Goal: Task Accomplishment & Management: Manage account settings

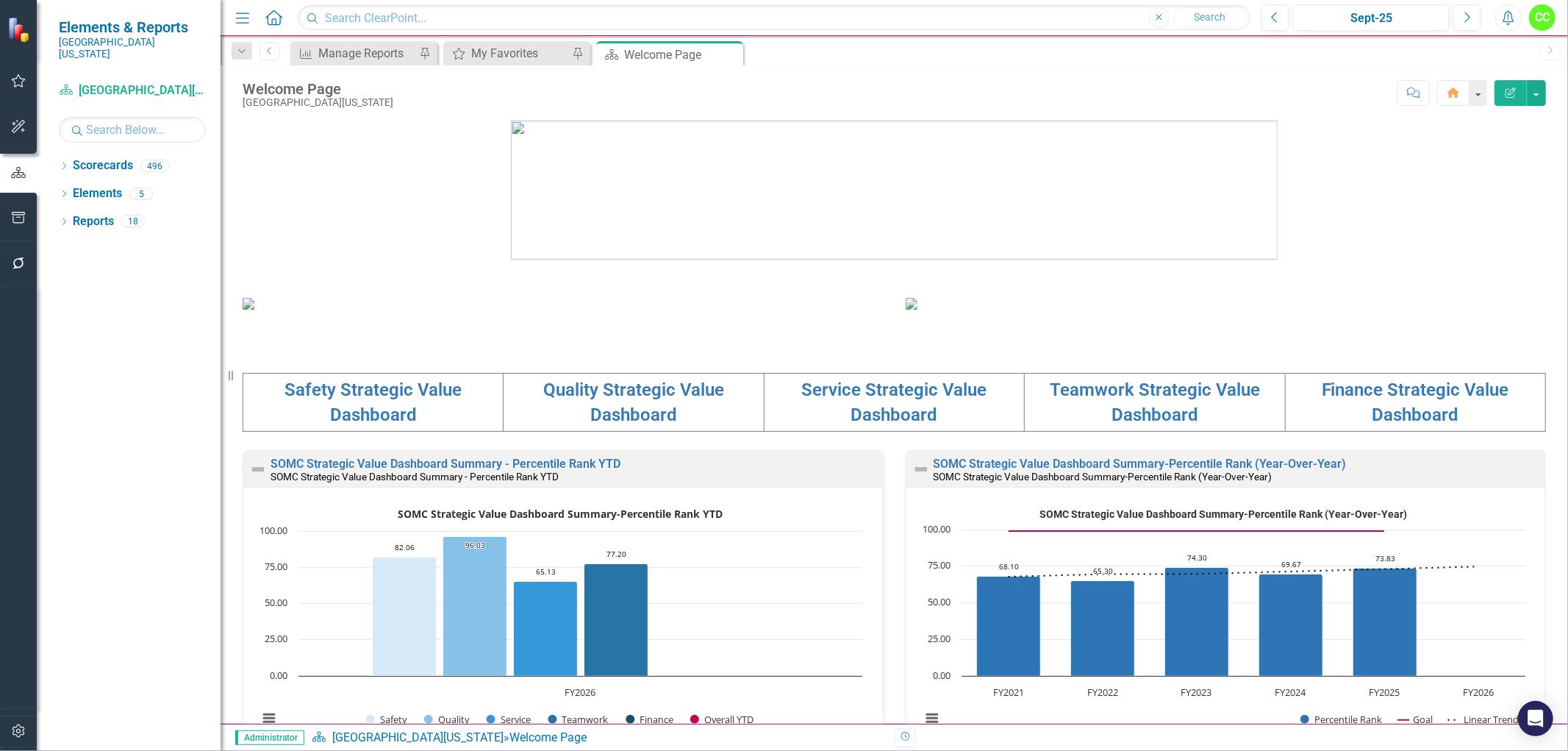
click at [503, 43] on div "My Favorites My Favorites Pin" at bounding box center [516, 54] width 147 height 24
click at [500, 54] on div "My Favorites" at bounding box center [519, 53] width 97 height 18
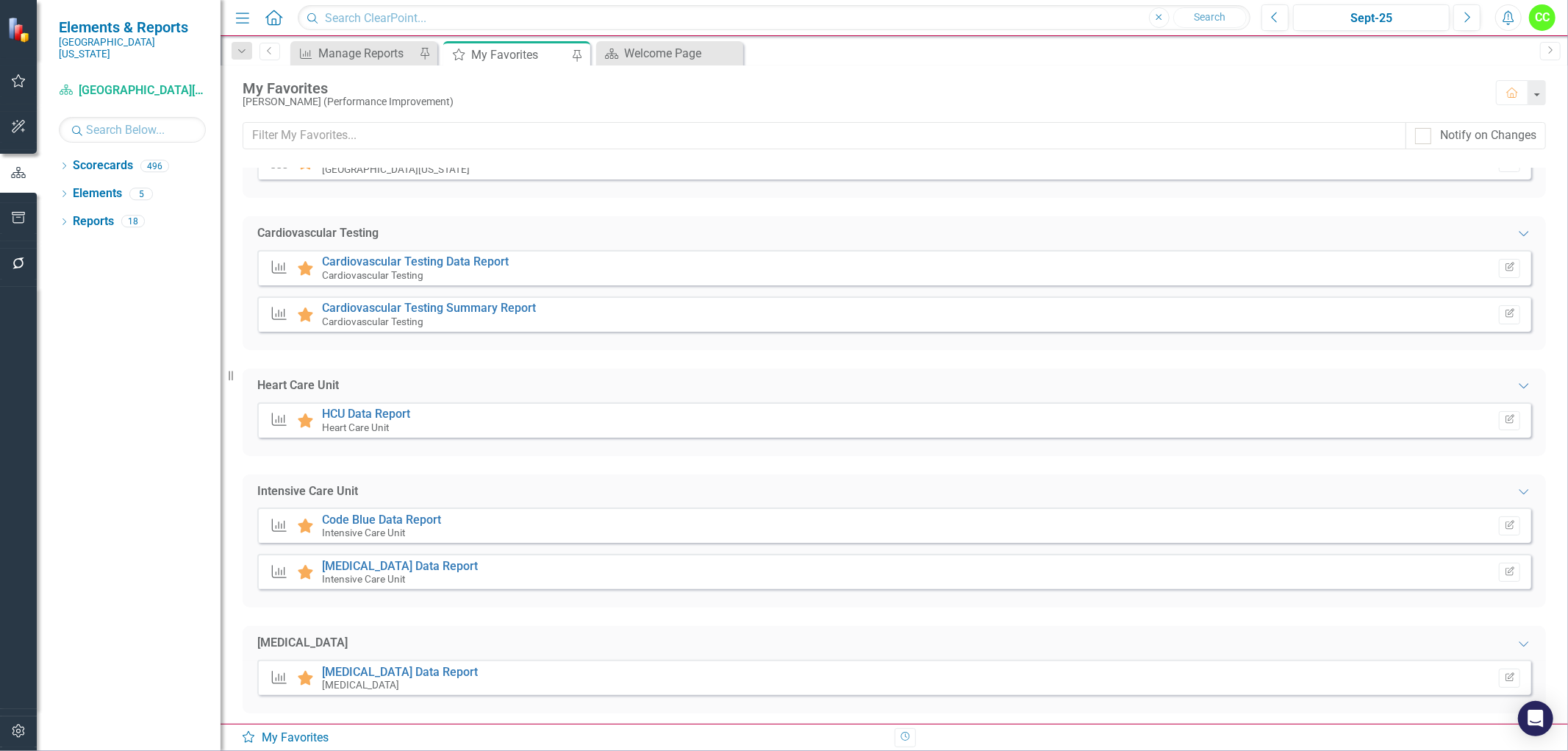
scroll to position [245, 0]
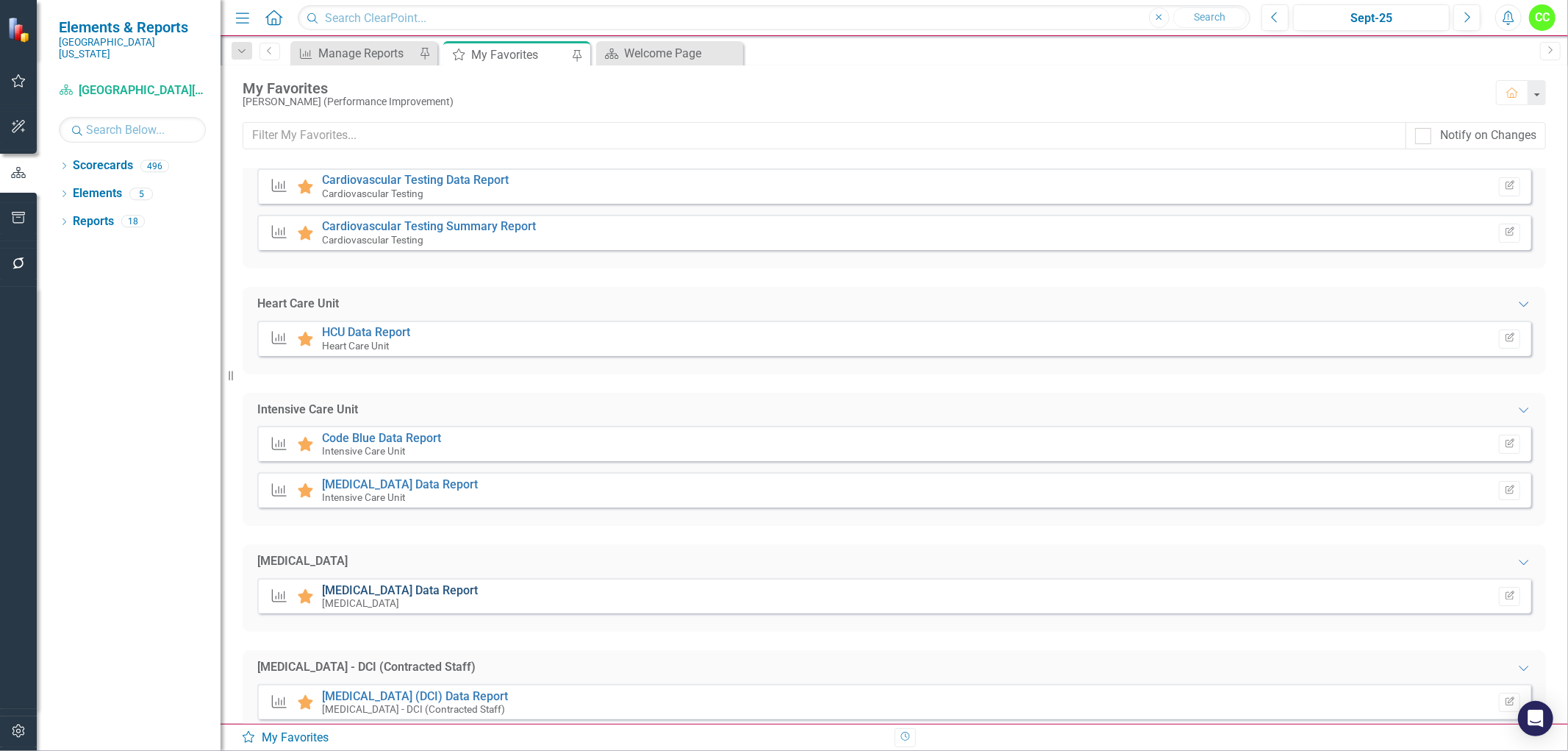
click at [407, 592] on link "[MEDICAL_DATA] Data Report" at bounding box center [400, 590] width 156 height 14
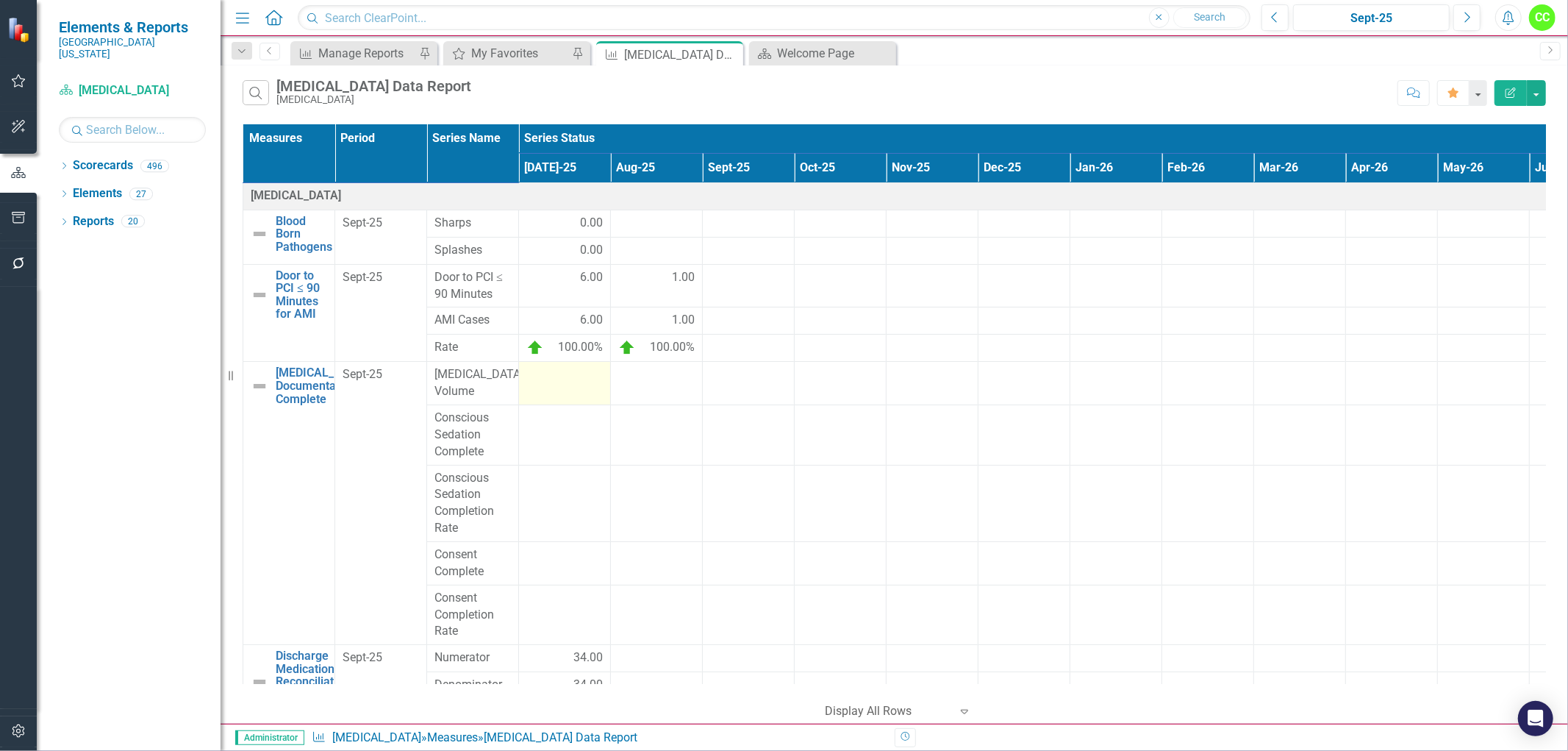
click at [562, 386] on td at bounding box center [565, 383] width 92 height 43
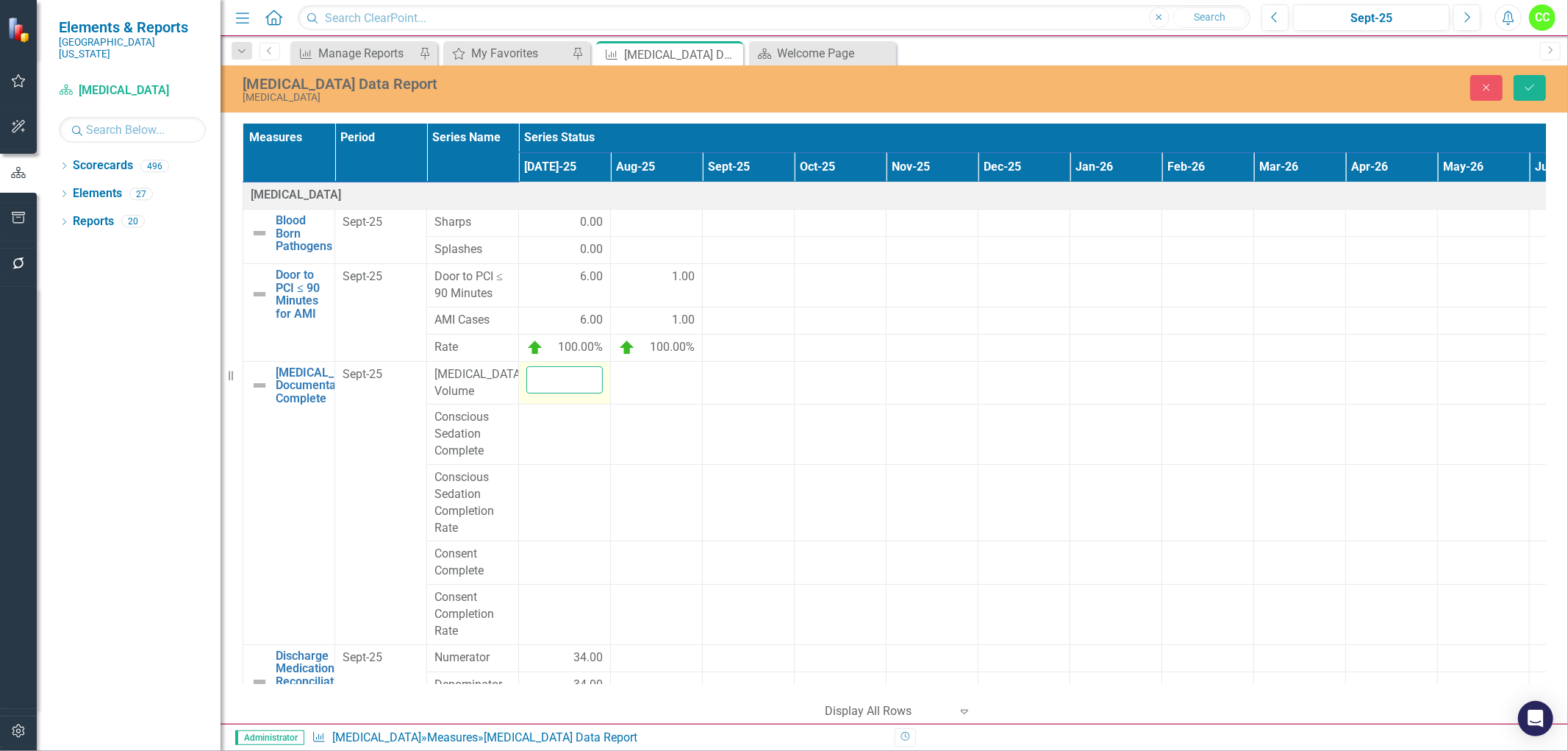
click at [562, 386] on input "number" at bounding box center [564, 380] width 76 height 27
type input "155"
click at [541, 432] on td at bounding box center [565, 435] width 92 height 60
click at [541, 432] on input "number" at bounding box center [564, 423] width 76 height 27
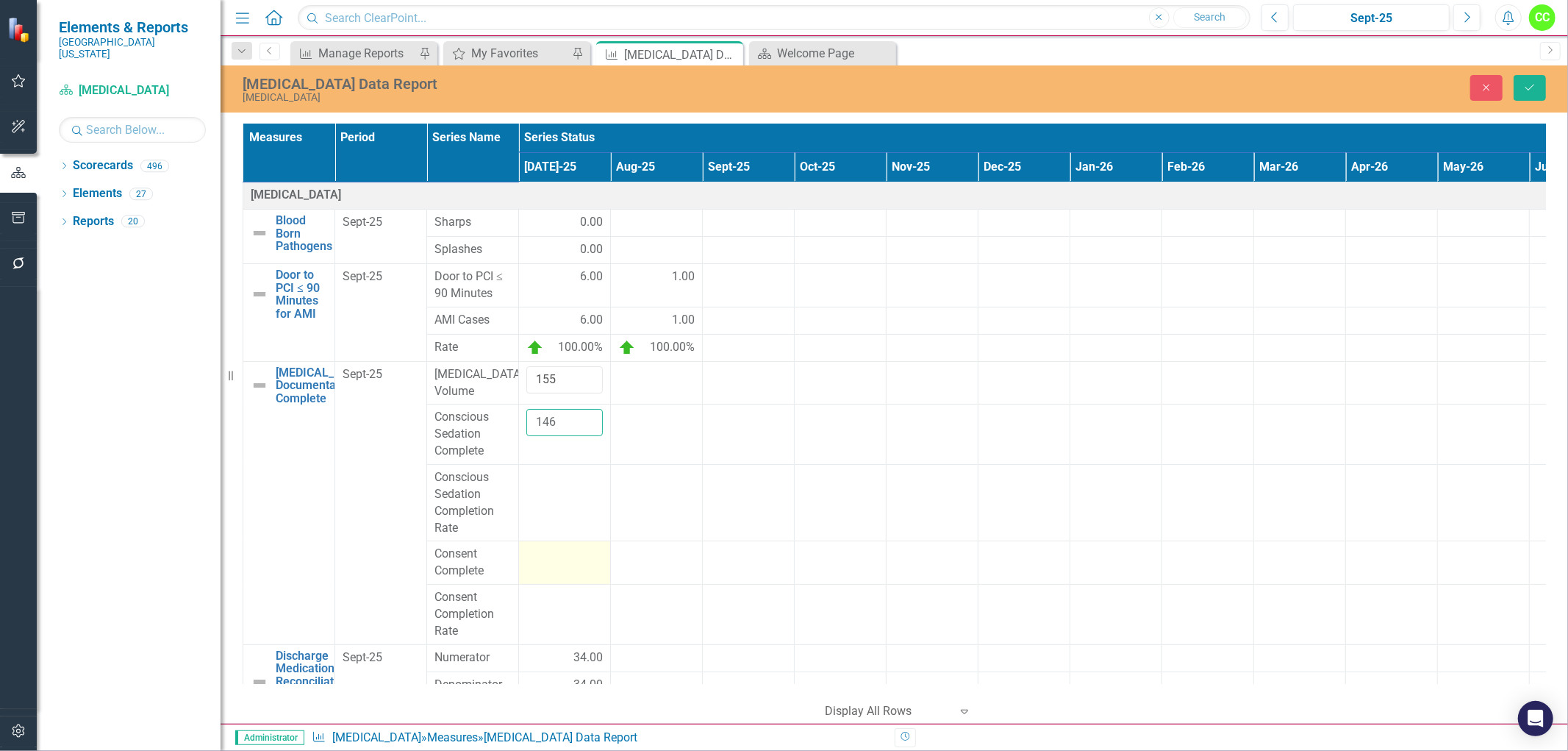
type input "146"
click at [533, 556] on div at bounding box center [564, 554] width 76 height 17
click at [533, 556] on input "number" at bounding box center [564, 559] width 76 height 27
type input "152"
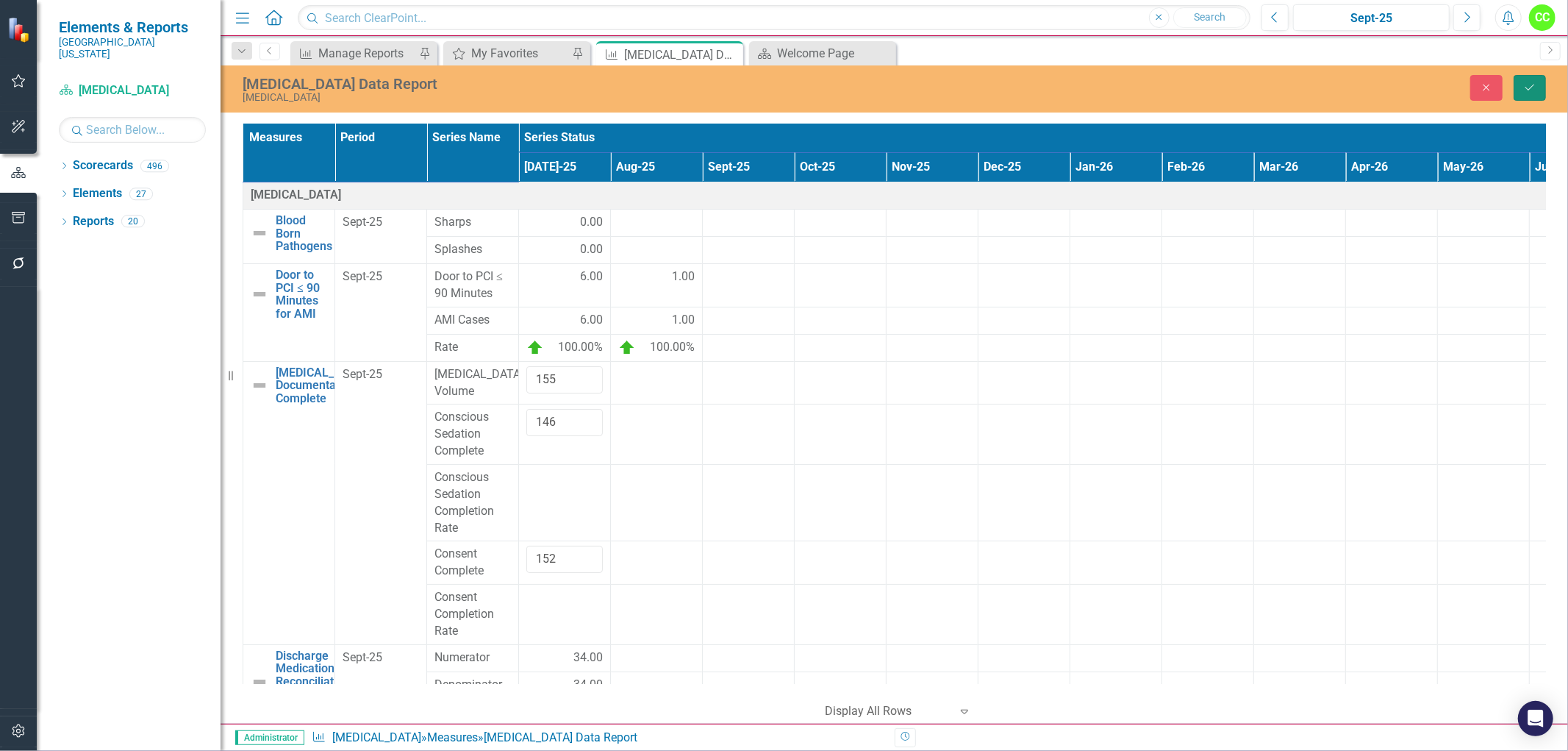
click at [1538, 87] on button "Save" at bounding box center [1530, 88] width 32 height 26
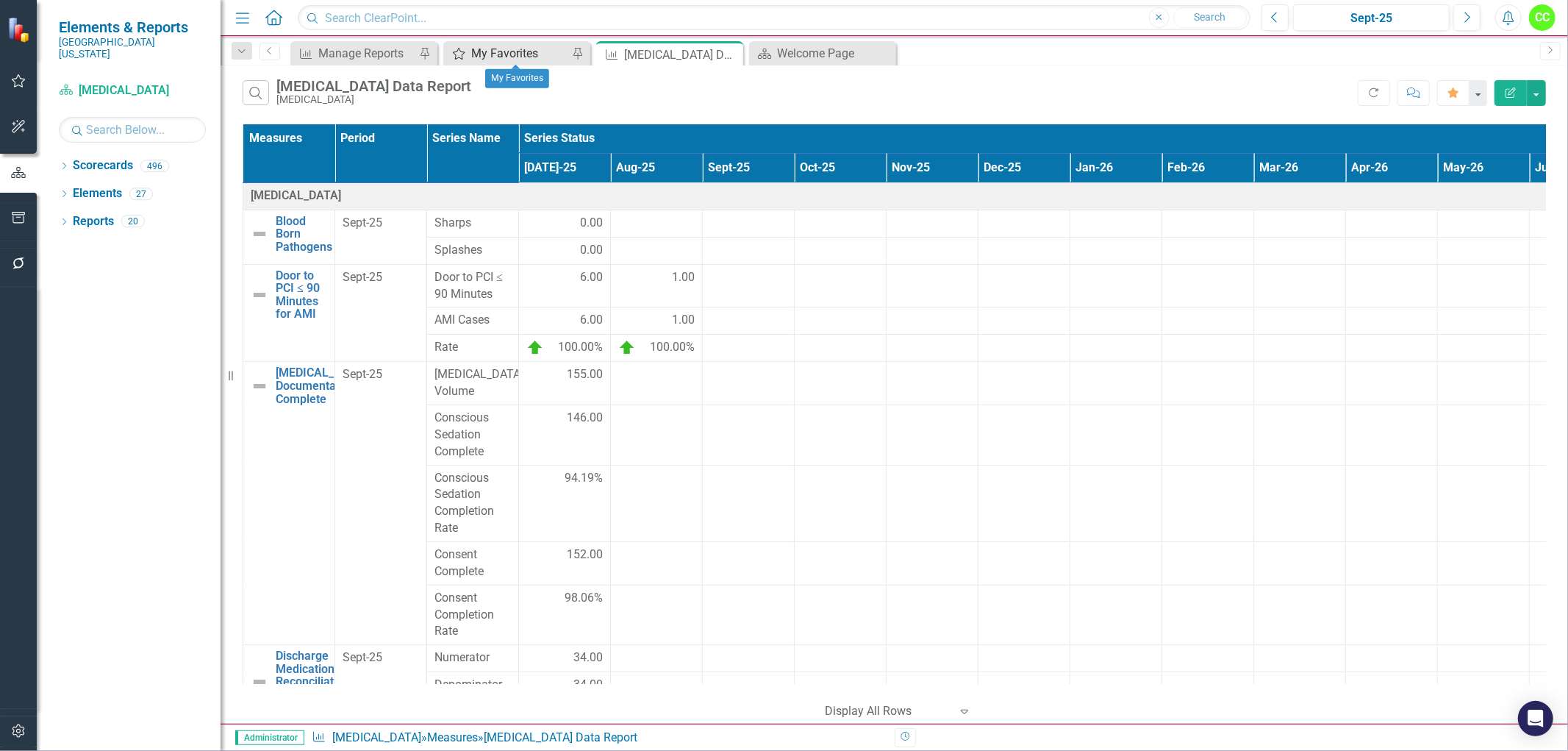
click at [505, 60] on div "My Favorites" at bounding box center [519, 53] width 97 height 18
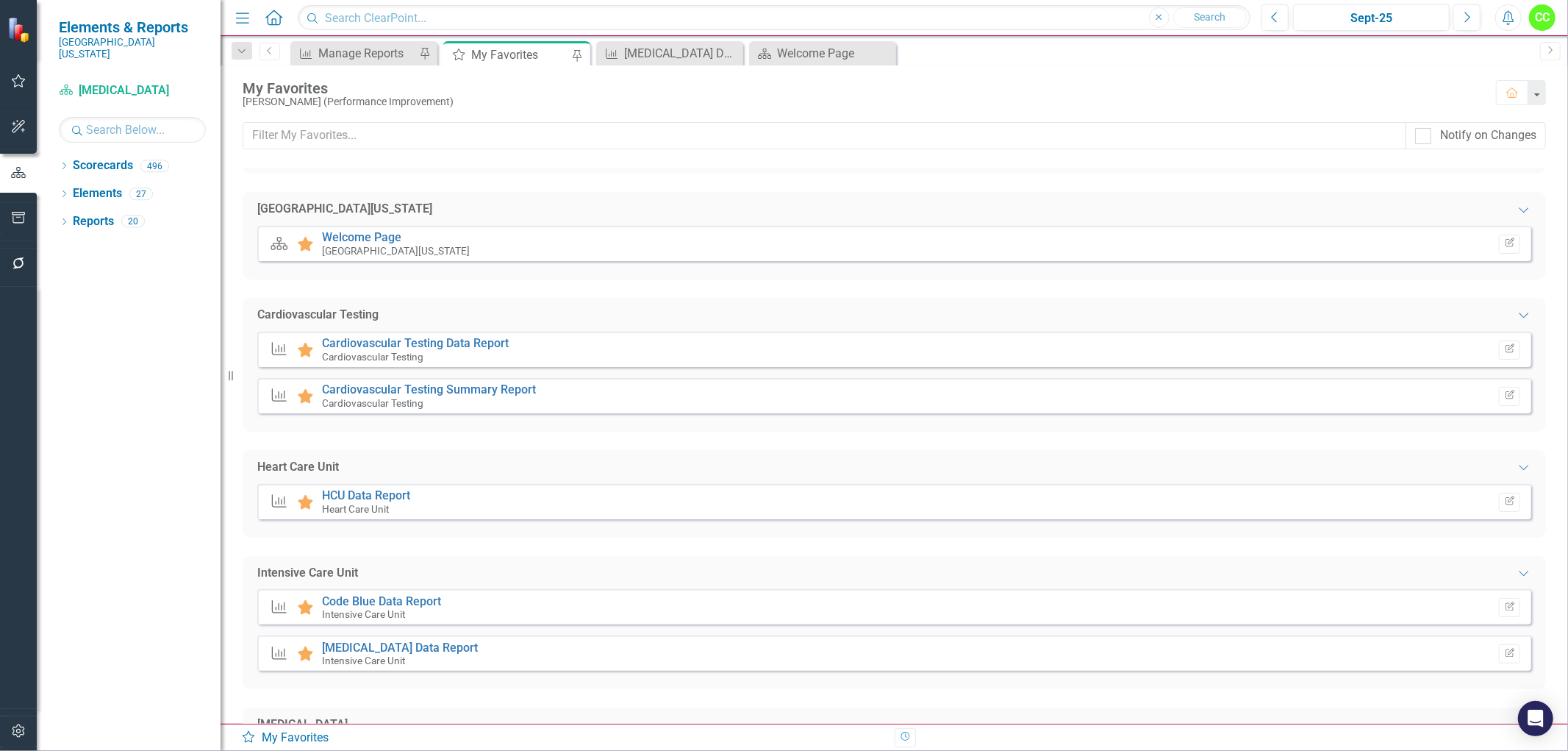
scroll to position [163, 0]
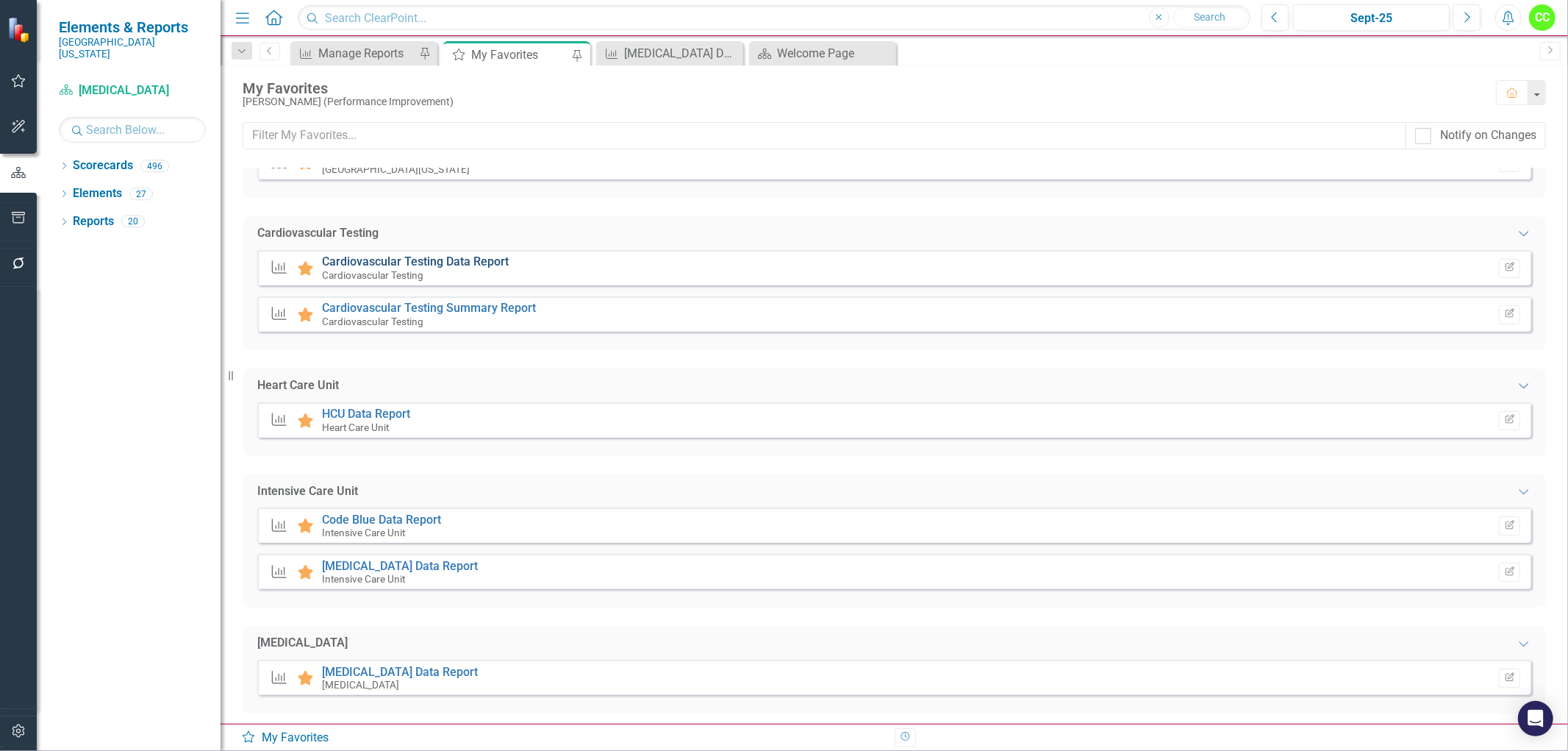
click at [458, 260] on link "Cardiovascular Testing Data Report" at bounding box center [415, 261] width 186 height 14
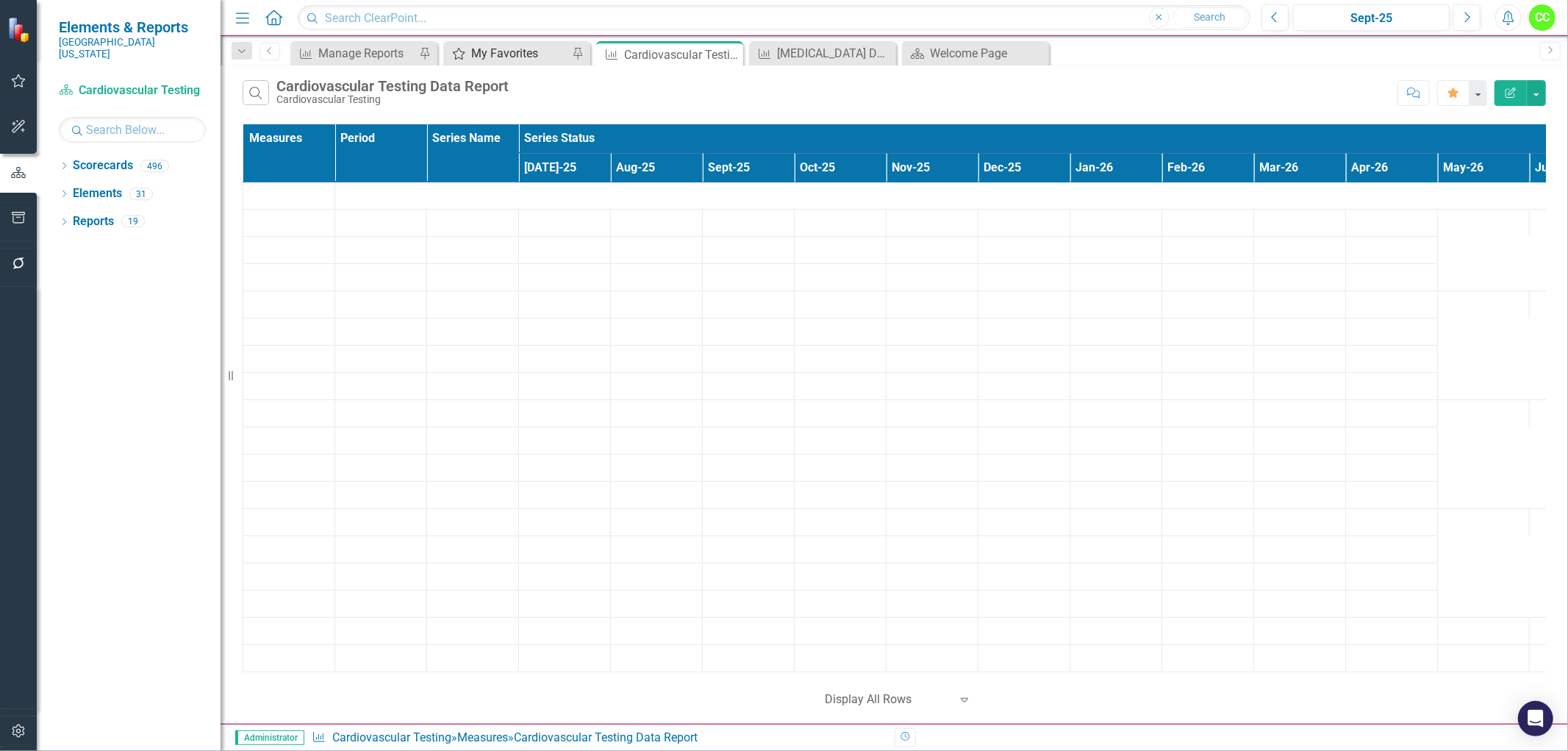
click at [535, 56] on div "My Favorites" at bounding box center [519, 53] width 97 height 18
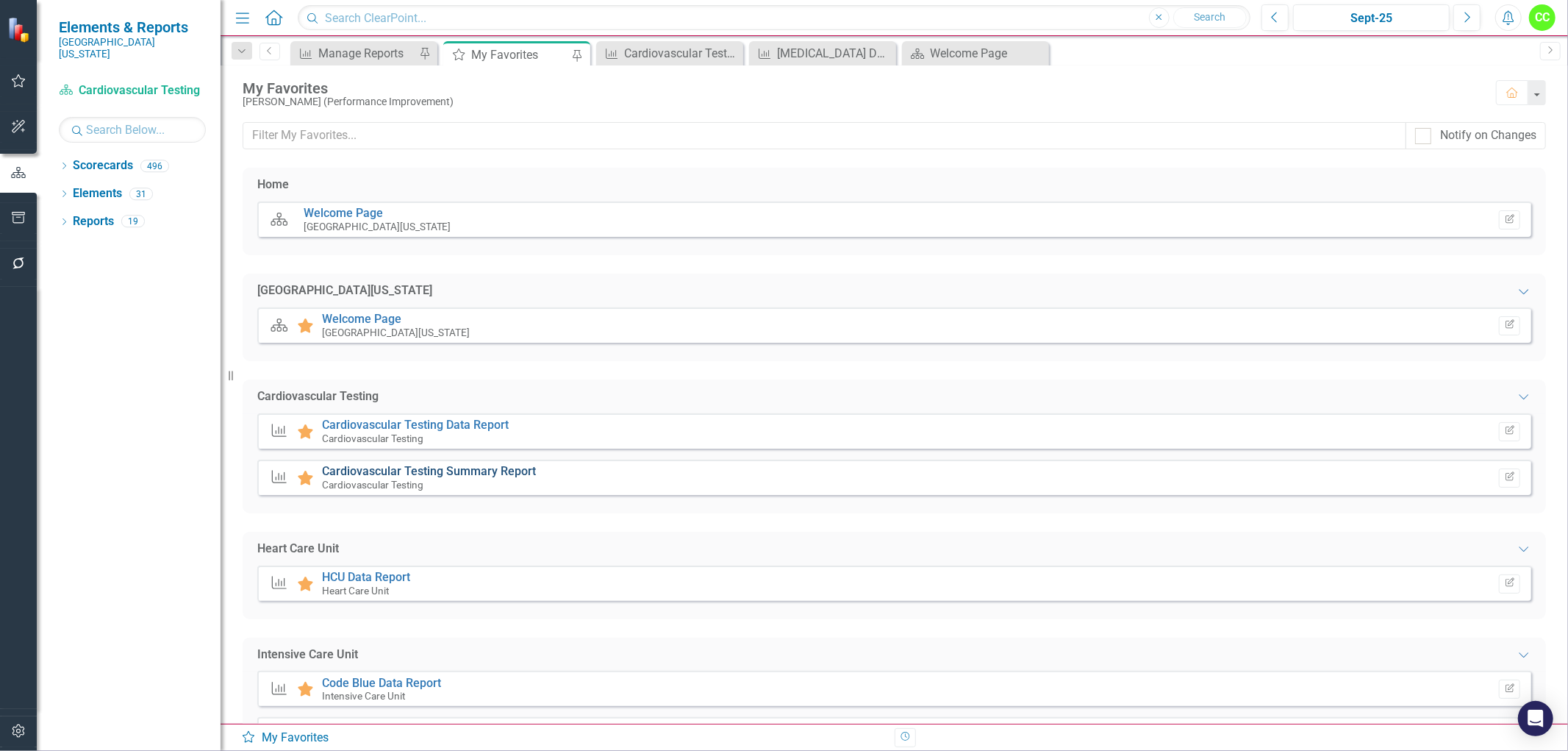
click at [481, 469] on link "Cardiovascular Testing Summary Report" at bounding box center [429, 471] width 214 height 14
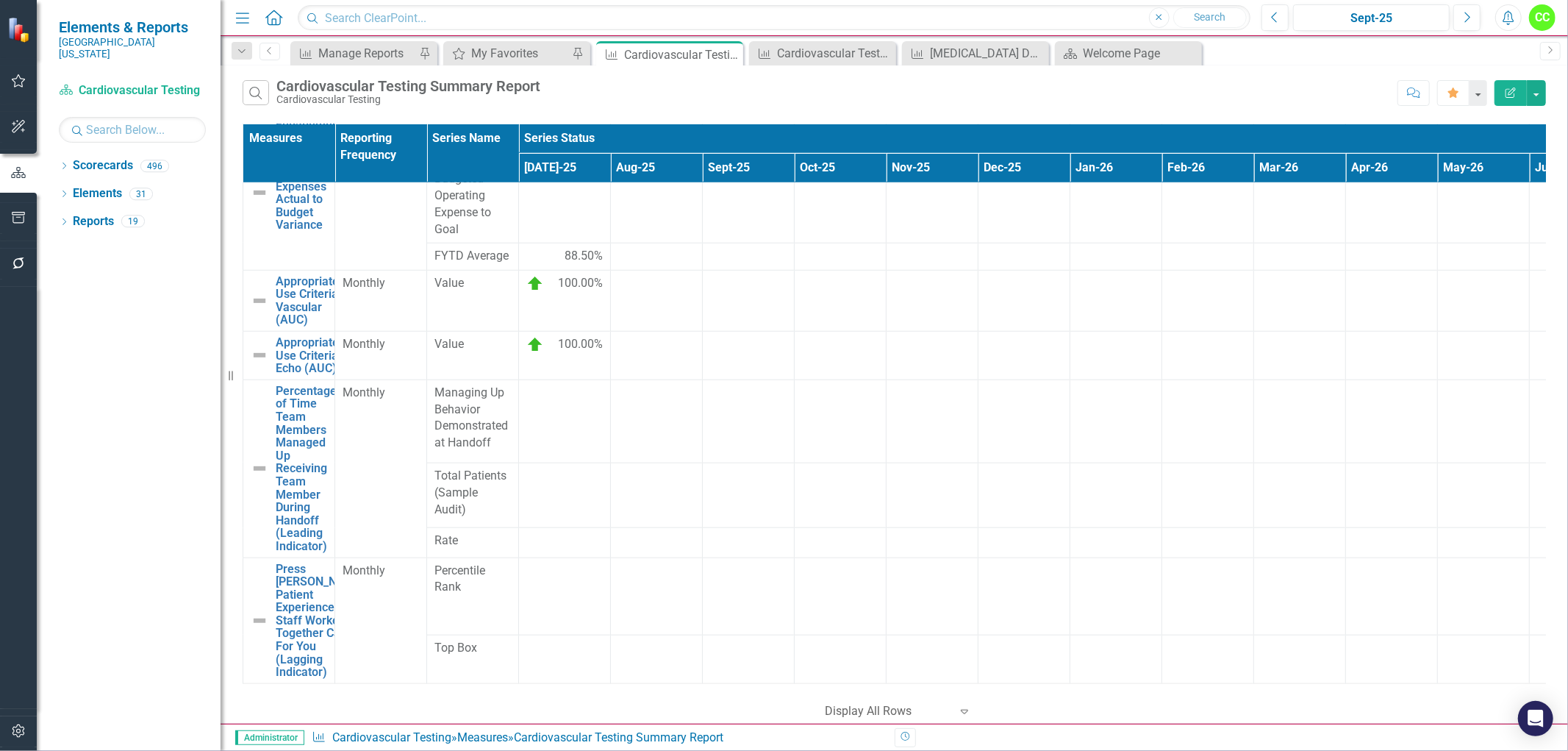
scroll to position [1149, 0]
click at [1536, 85] on button "button" at bounding box center [1536, 93] width 19 height 26
click at [1480, 120] on link "Edit Report Edit Report" at bounding box center [1487, 120] width 116 height 27
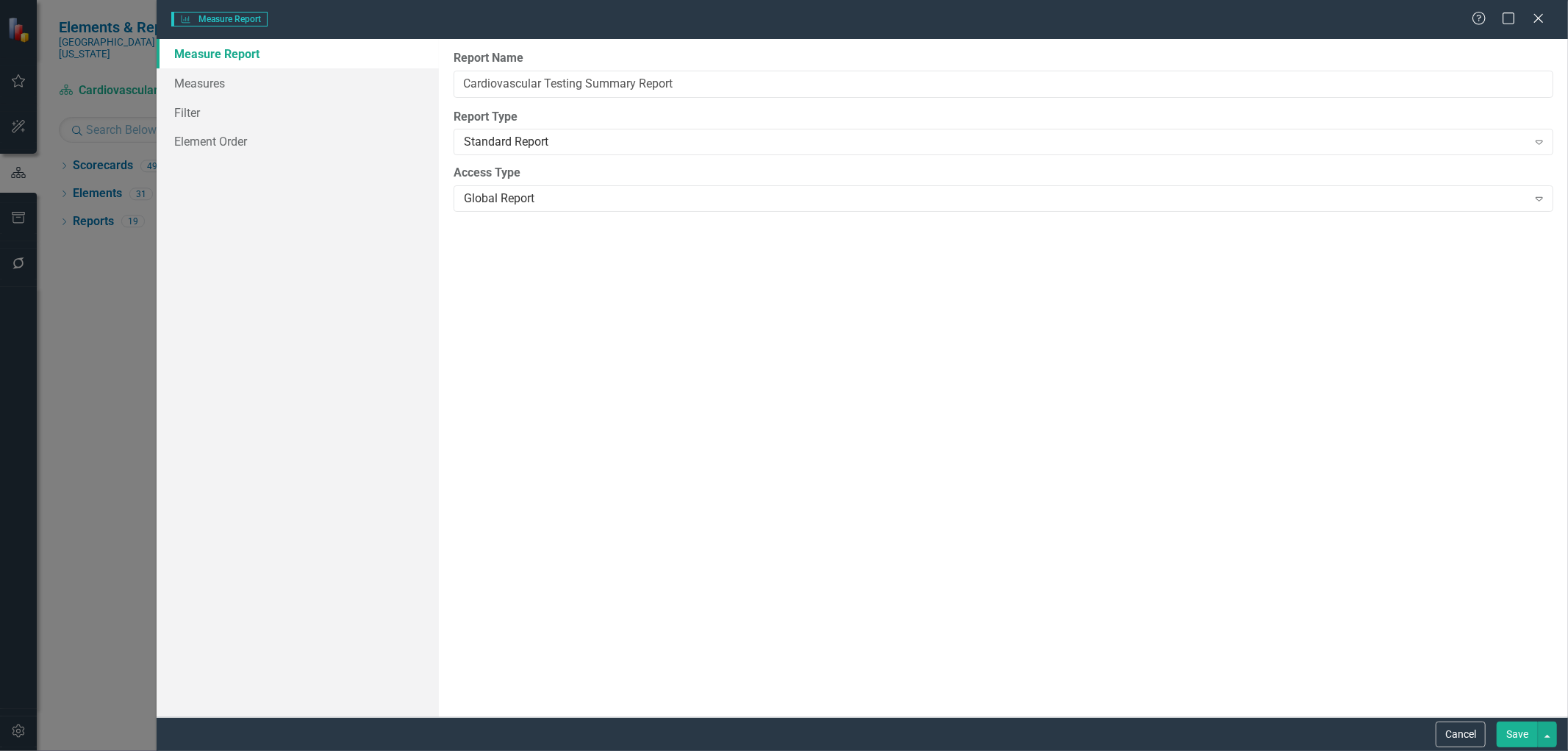
type input "Cardiovascular Testing Summary Report"
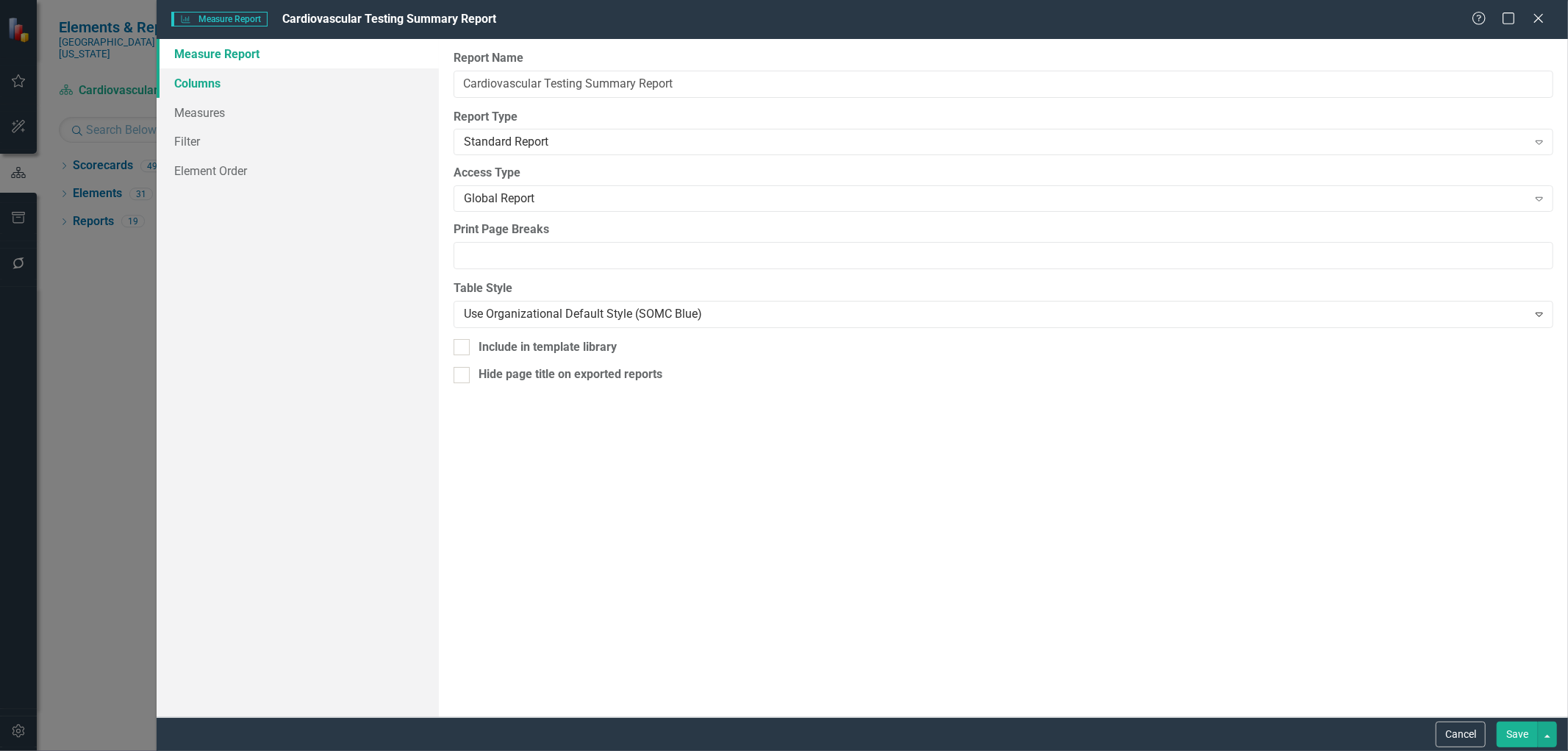
click at [226, 85] on link "Columns" at bounding box center [297, 83] width 282 height 29
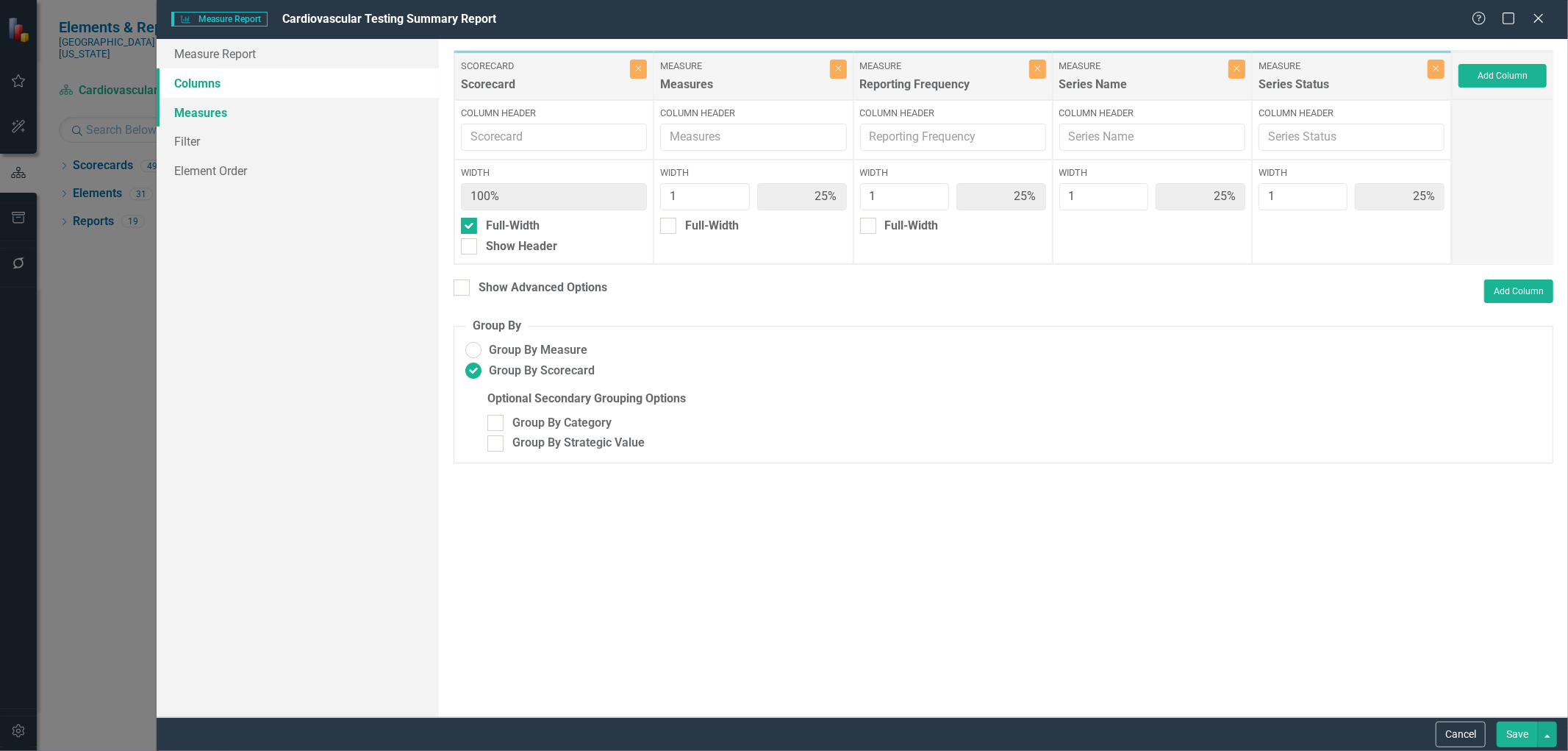
click at [226, 107] on link "Measures" at bounding box center [297, 112] width 282 height 29
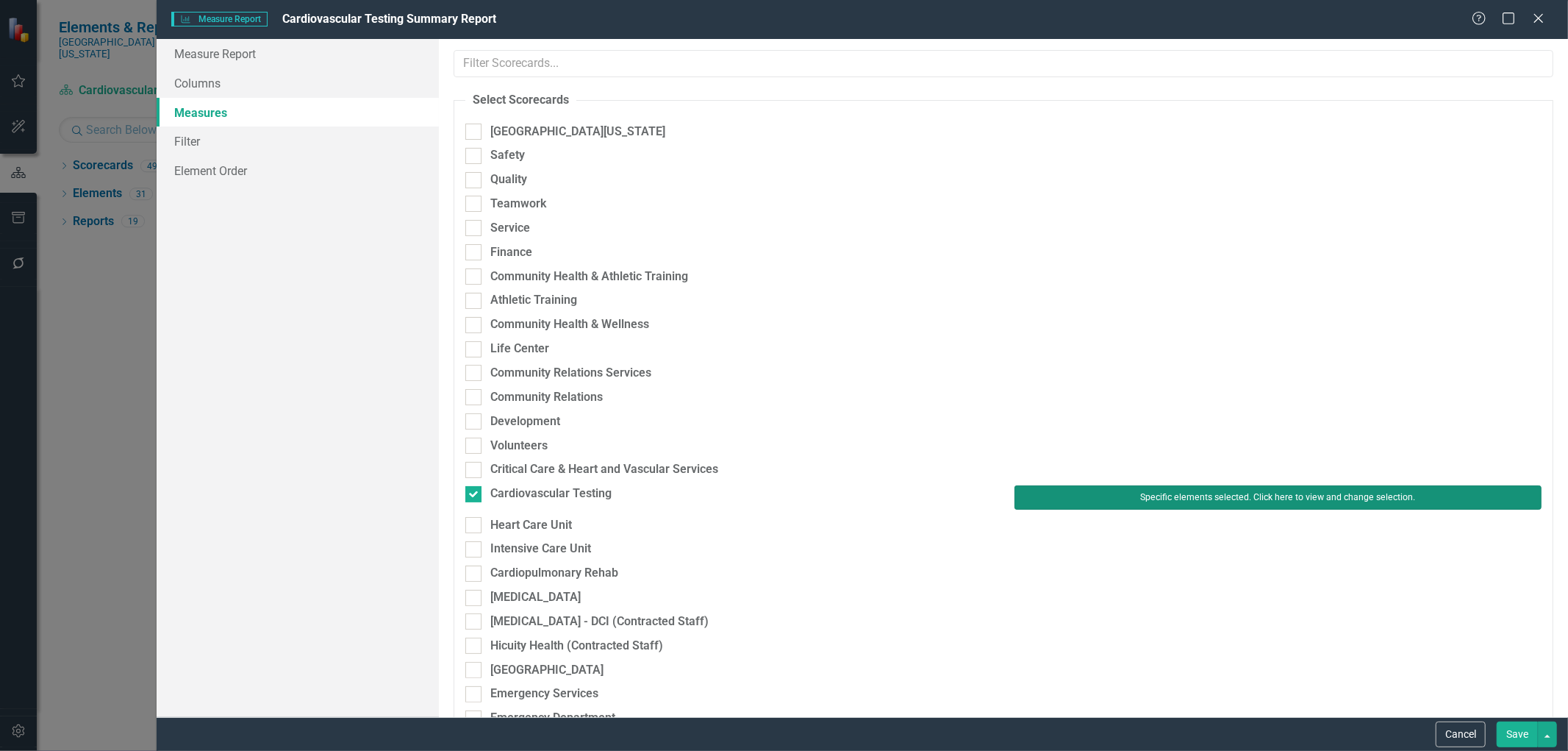
click at [1084, 497] on button "Specific elements selected. Click here to view and change selection." at bounding box center [1277, 497] width 527 height 23
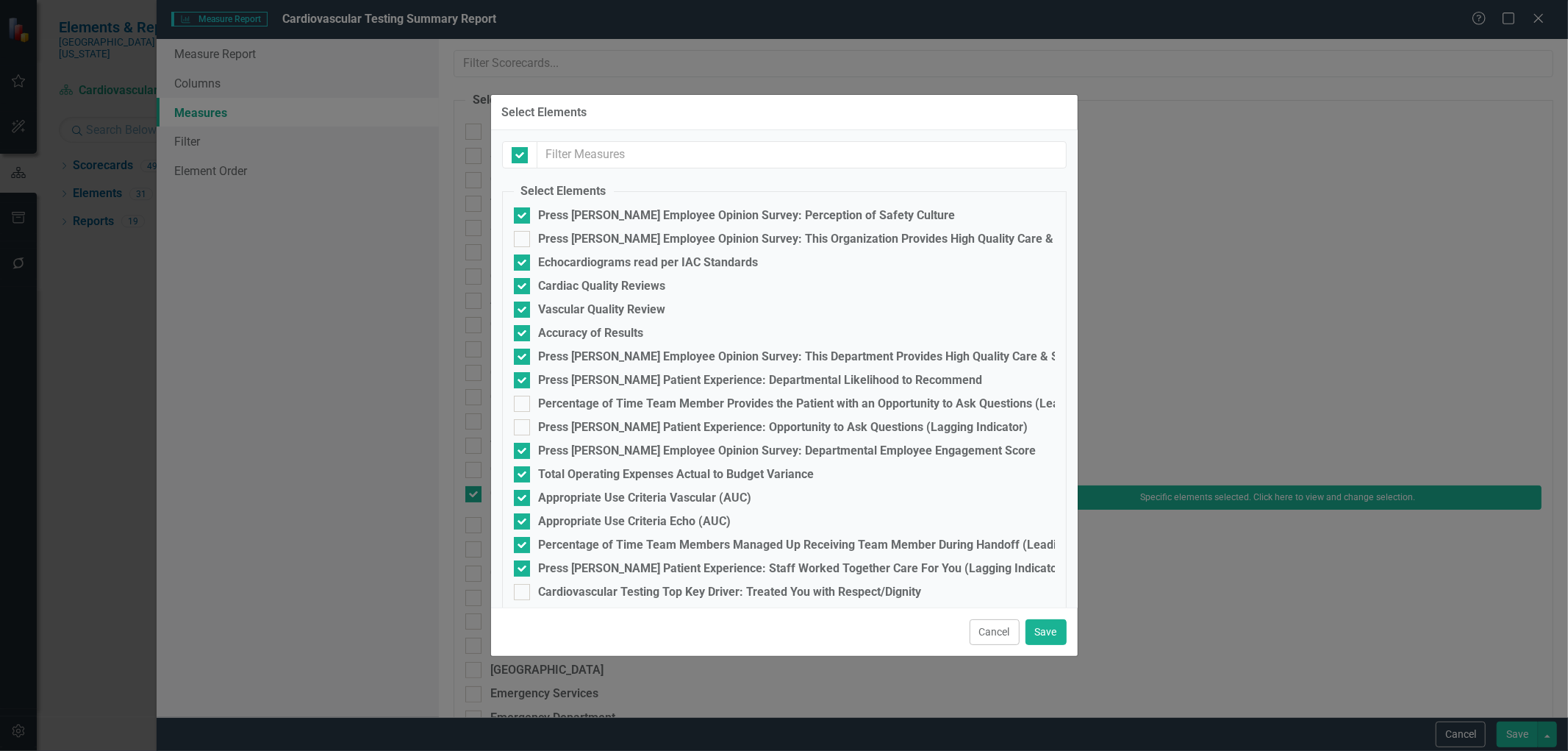
checkbox input "false"
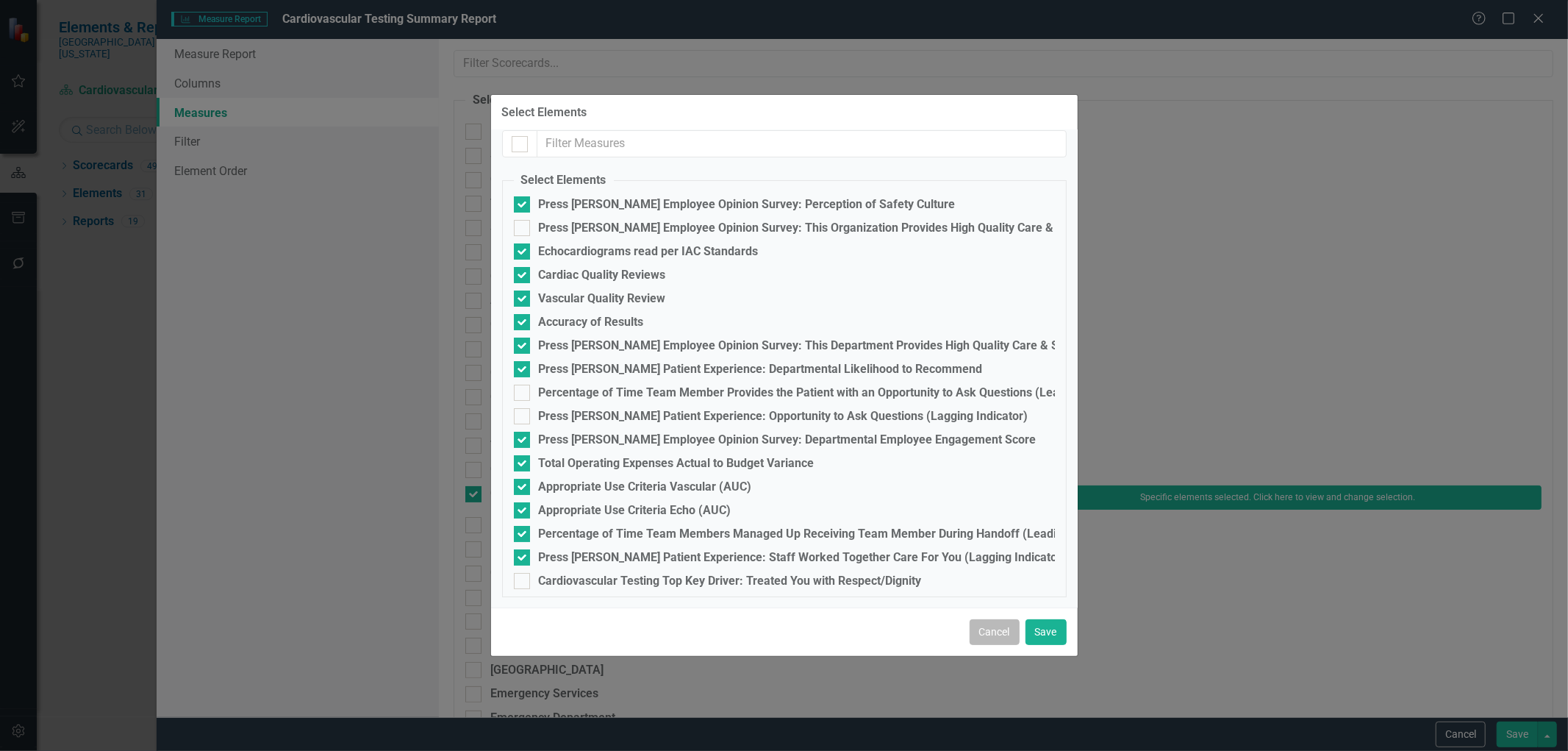
click at [973, 635] on button "Cancel" at bounding box center [995, 632] width 50 height 26
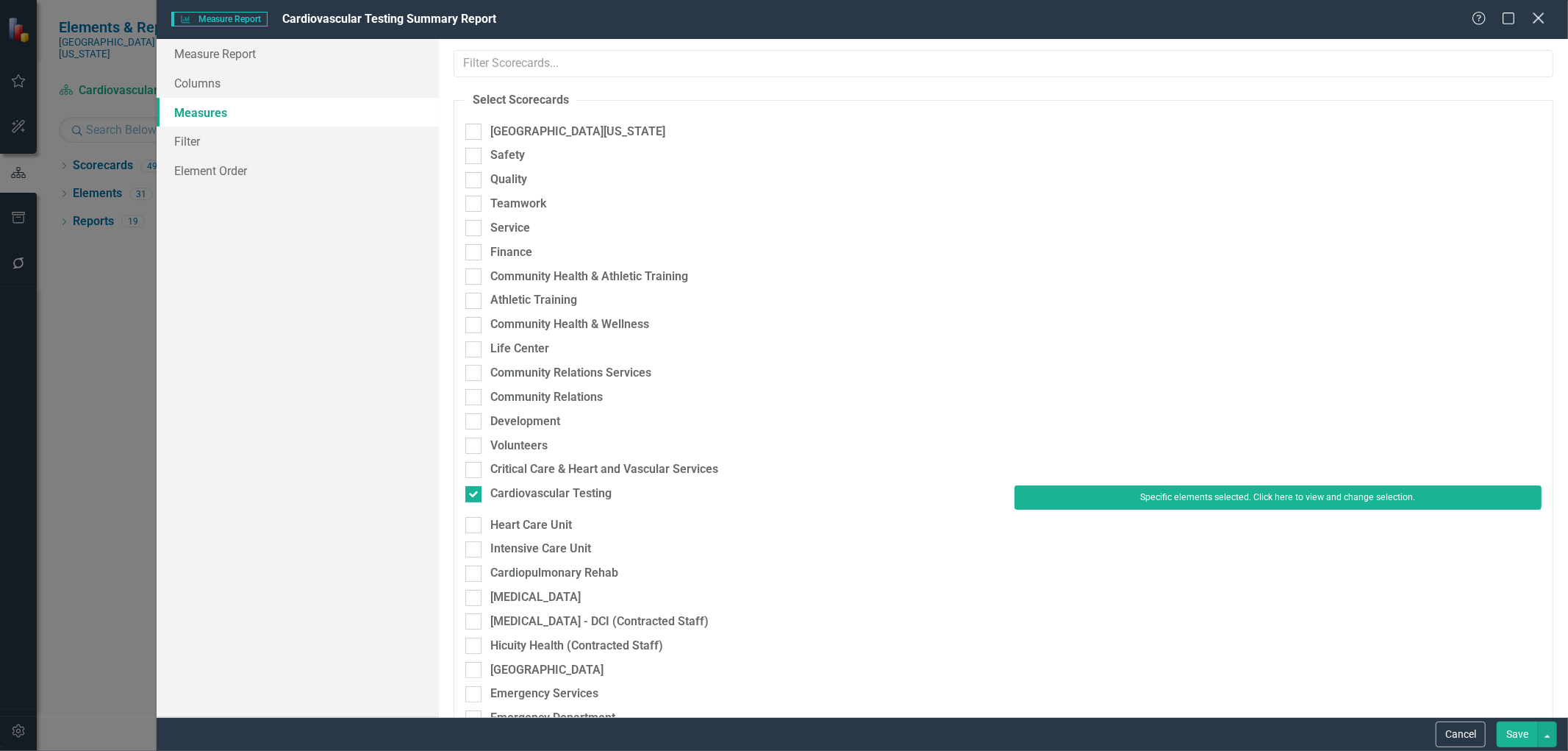
click at [1545, 20] on icon "Close" at bounding box center [1538, 18] width 18 height 14
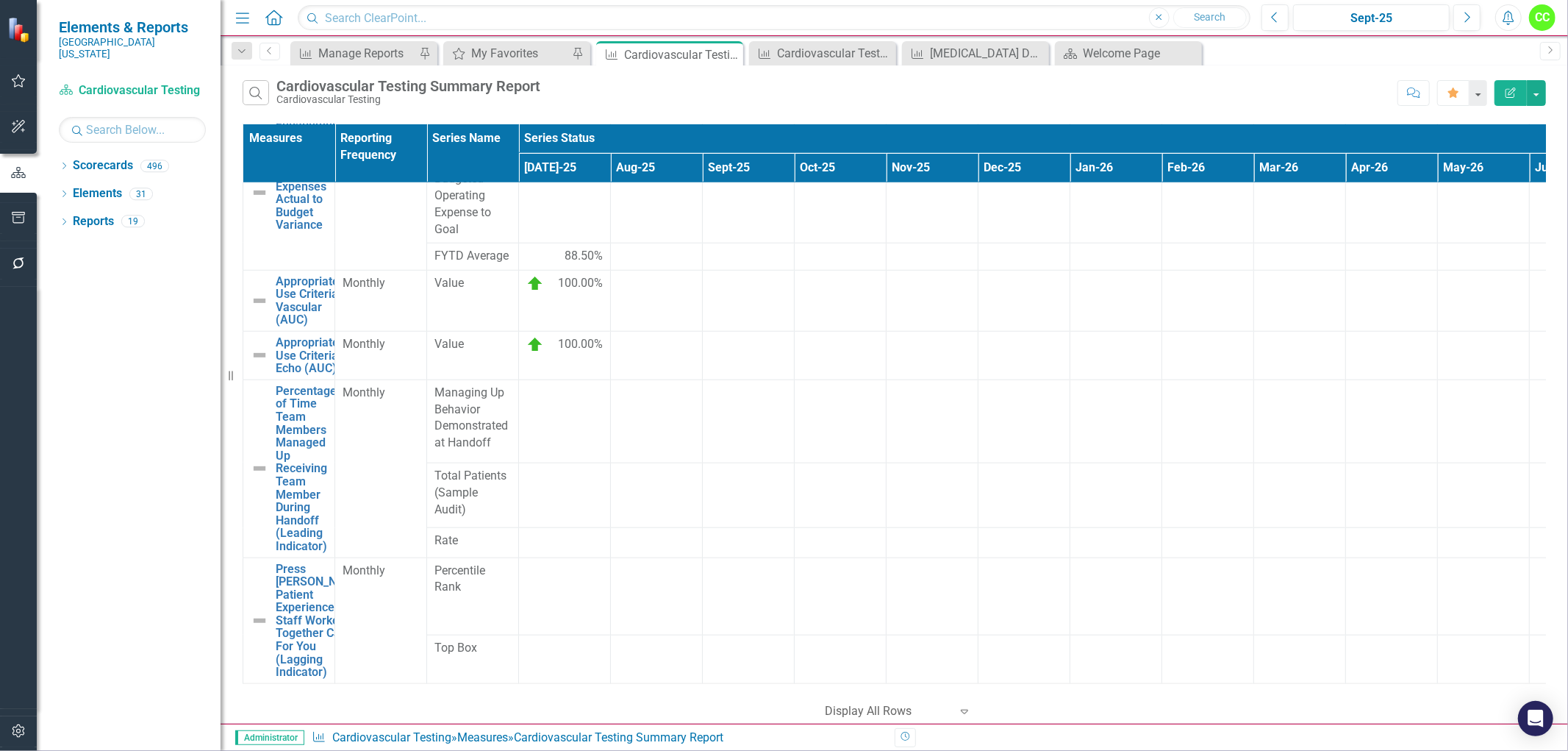
click at [57, 155] on div "Dropdown Scorecards 496 Dropdown Southern [US_STATE] Medical Center Safety Qual…" at bounding box center [129, 452] width 184 height 597
click at [69, 156] on div "Dropdown Scorecards 496" at bounding box center [140, 168] width 161 height 28
click at [66, 163] on icon "Dropdown" at bounding box center [64, 167] width 11 height 8
click at [71, 189] on icon "Dropdown" at bounding box center [72, 193] width 11 height 9
click at [75, 187] on div "Dropdown" at bounding box center [73, 193] width 14 height 13
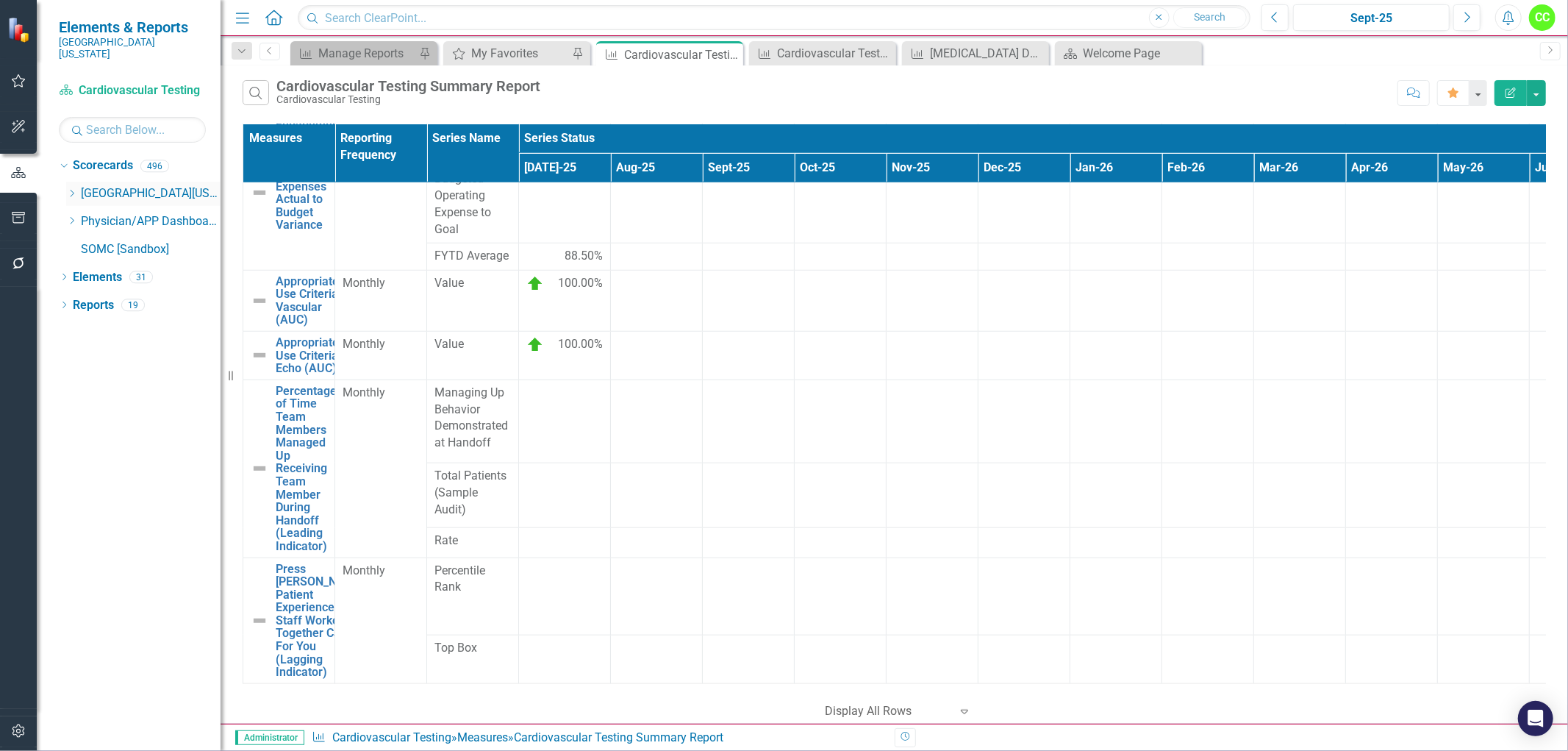
click at [75, 189] on icon "Dropdown" at bounding box center [72, 193] width 11 height 9
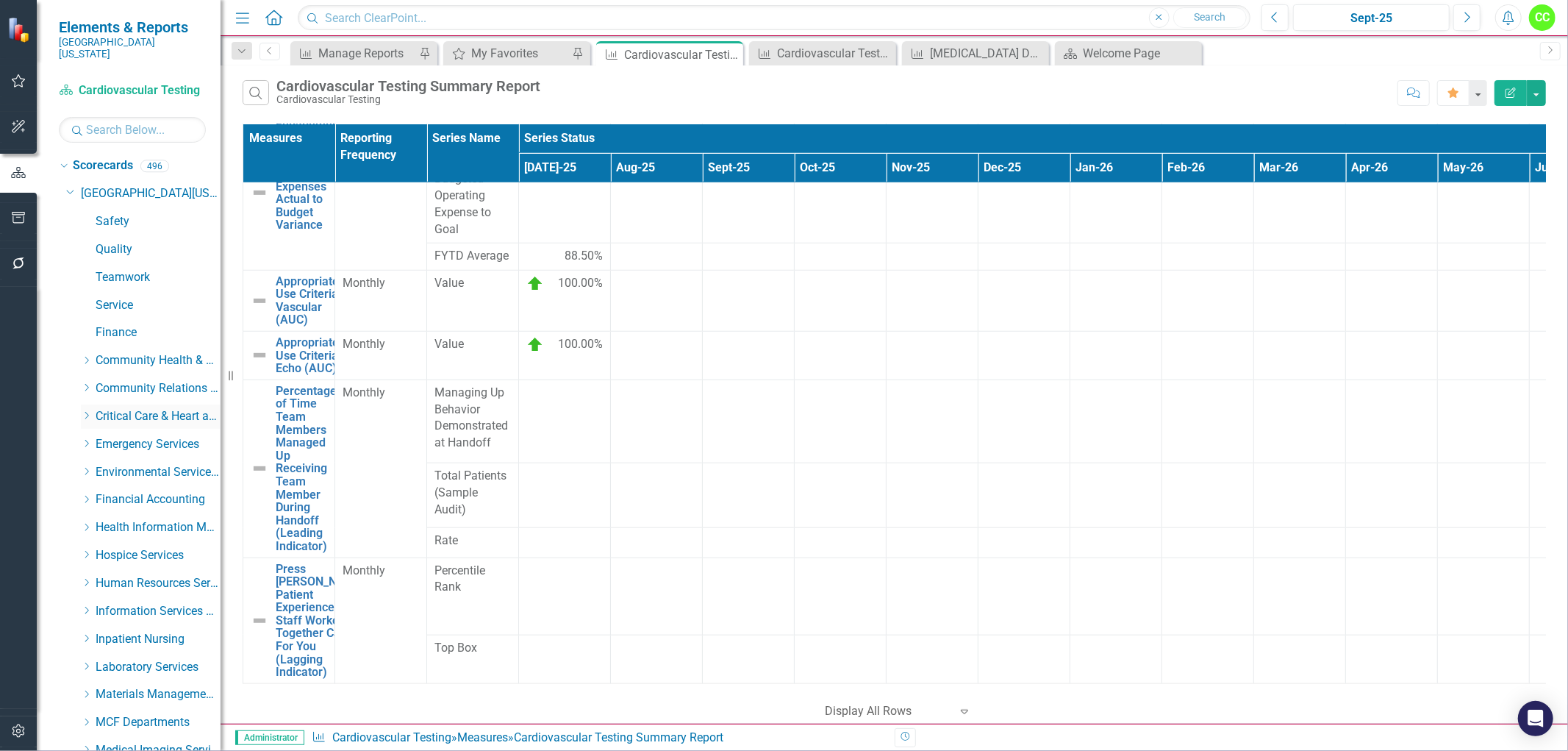
click at [83, 411] on icon "Dropdown" at bounding box center [86, 416] width 11 height 9
click at [128, 436] on link "Cardiovascular Testing" at bounding box center [165, 445] width 110 height 17
